Goal: Find specific page/section: Find specific page/section

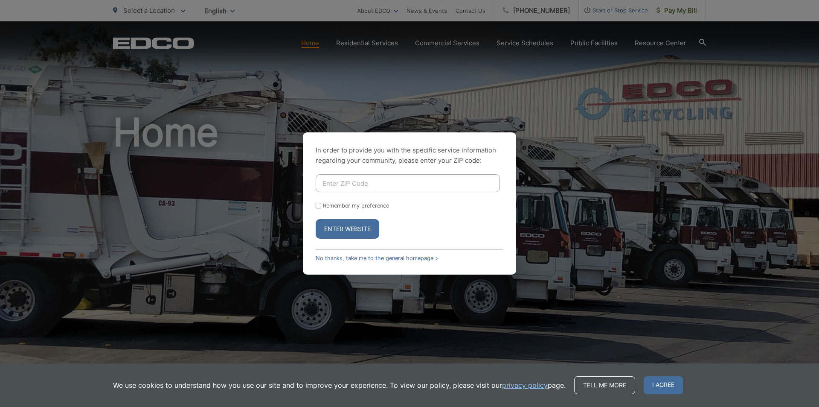
click at [349, 226] on button "Enter Website" at bounding box center [348, 229] width 64 height 20
click at [358, 255] on link "No thanks, take me to the general homepage >" at bounding box center [377, 258] width 123 height 6
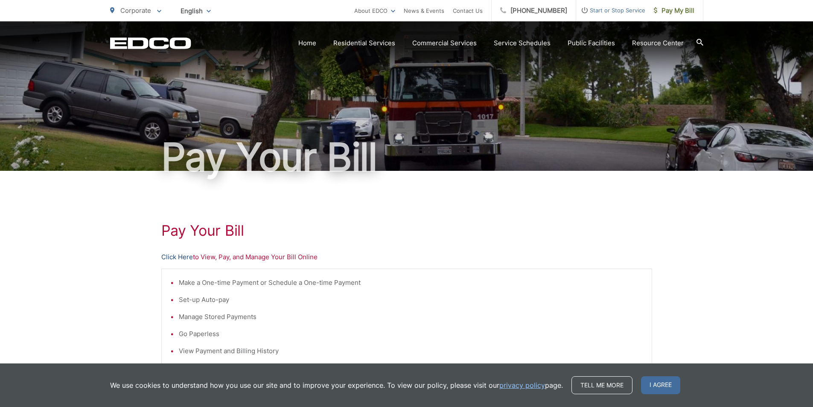
click at [182, 259] on link "Click Here" at bounding box center [177, 257] width 32 height 10
